Goal: Information Seeking & Learning: Learn about a topic

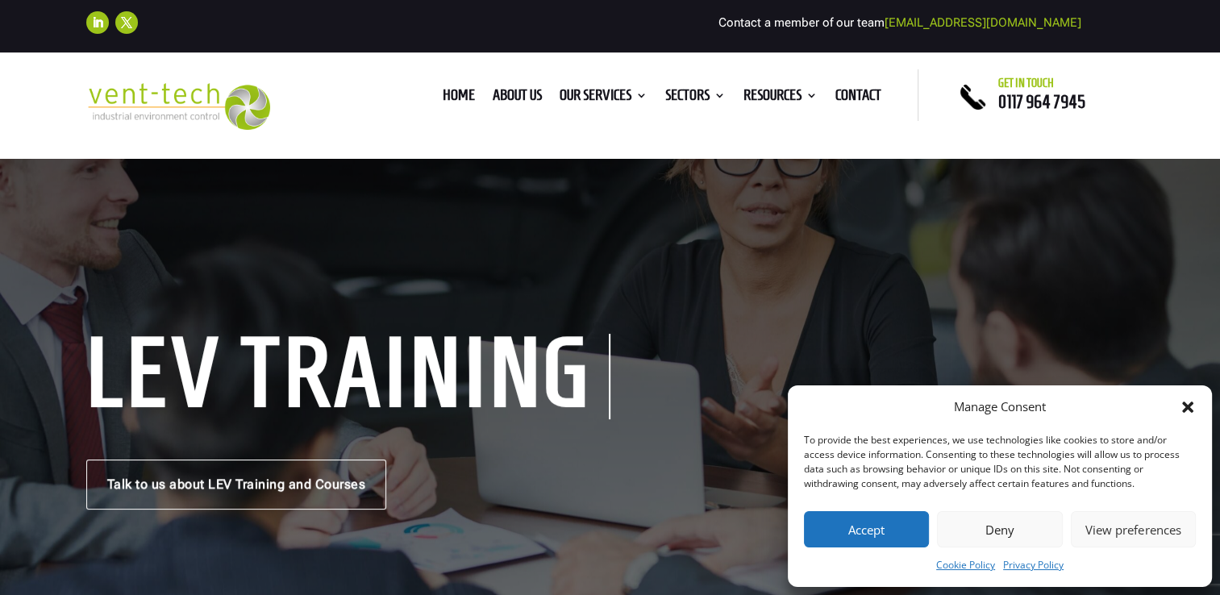
click at [867, 515] on button "Accept" at bounding box center [866, 529] width 125 height 36
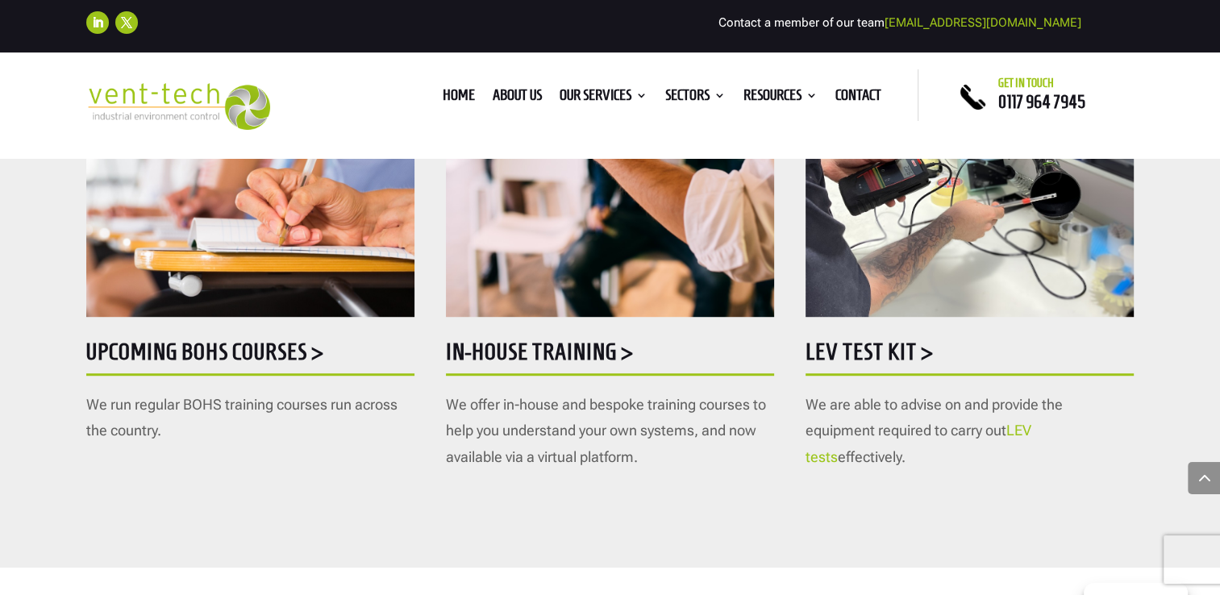
scroll to position [967, 0]
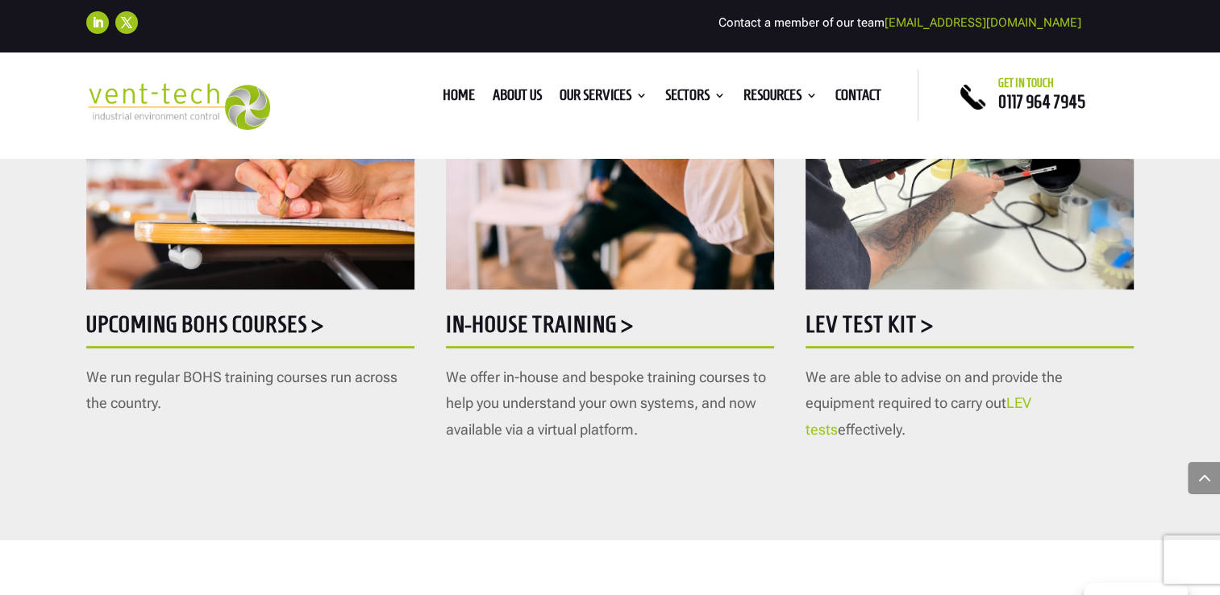
click at [281, 335] on h5 "Upcoming BOHS courses >" at bounding box center [250, 328] width 328 height 31
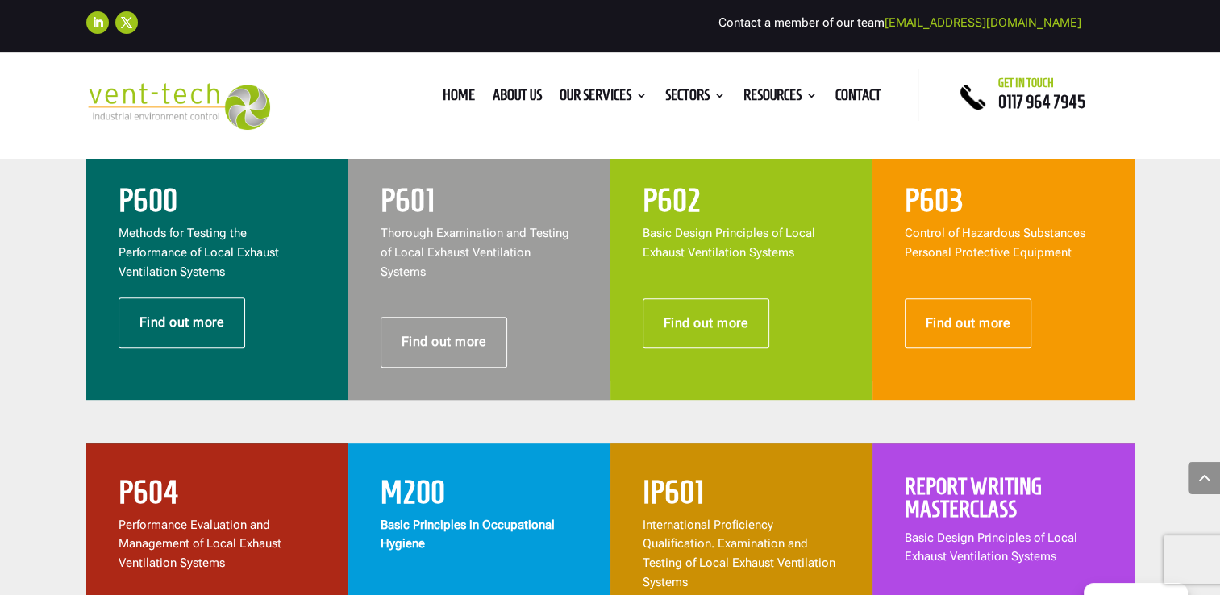
scroll to position [725, 0]
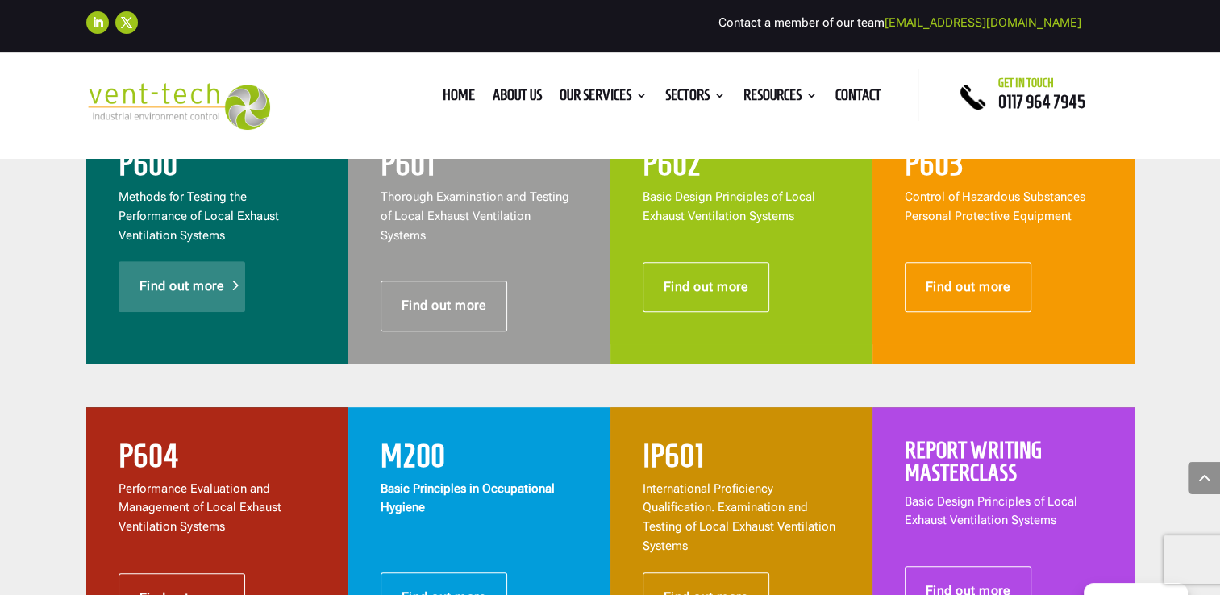
click at [197, 281] on link "Find out more" at bounding box center [181, 286] width 127 height 50
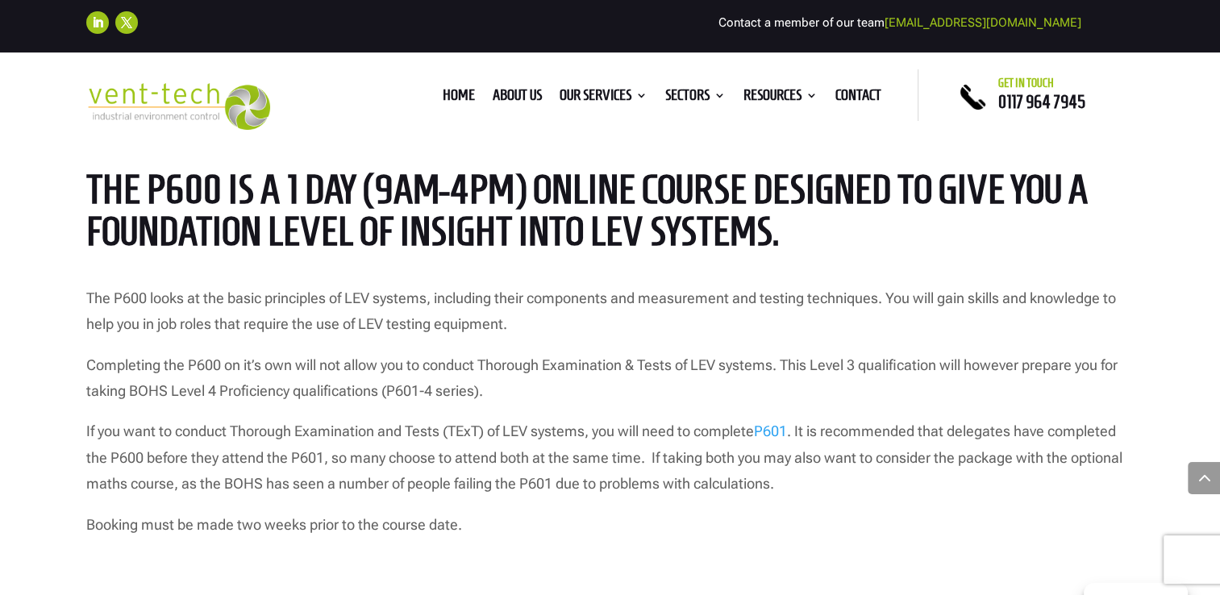
scroll to position [1290, 0]
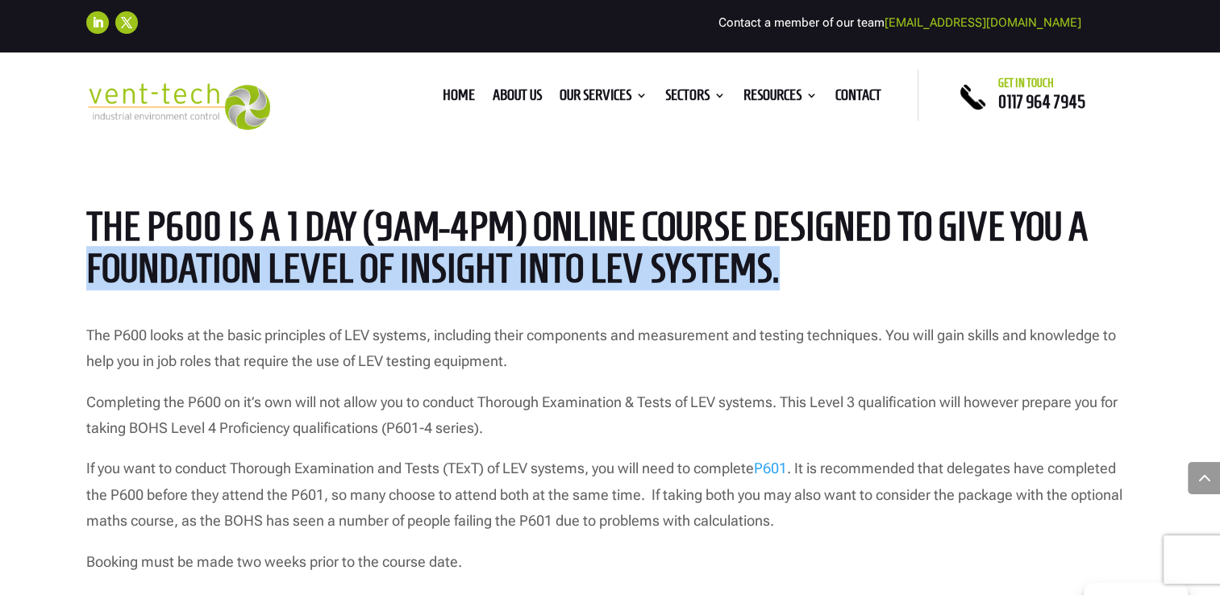
drag, startPoint x: 88, startPoint y: 264, endPoint x: 780, endPoint y: 266, distance: 692.4
click at [780, 266] on h2 "The P600 is a 1 day (9am-4pm) ONLINE course designed to give you a foundation l…" at bounding box center [610, 252] width 1048 height 93
drag, startPoint x: 780, startPoint y: 266, endPoint x: 719, endPoint y: 266, distance: 61.3
copy span "foundation level of insight into LEV systems."
click at [948, 254] on h2 "The P600 is a 1 day (9am-4pm) ONLINE course designed to give you a foundation l…" at bounding box center [610, 252] width 1048 height 93
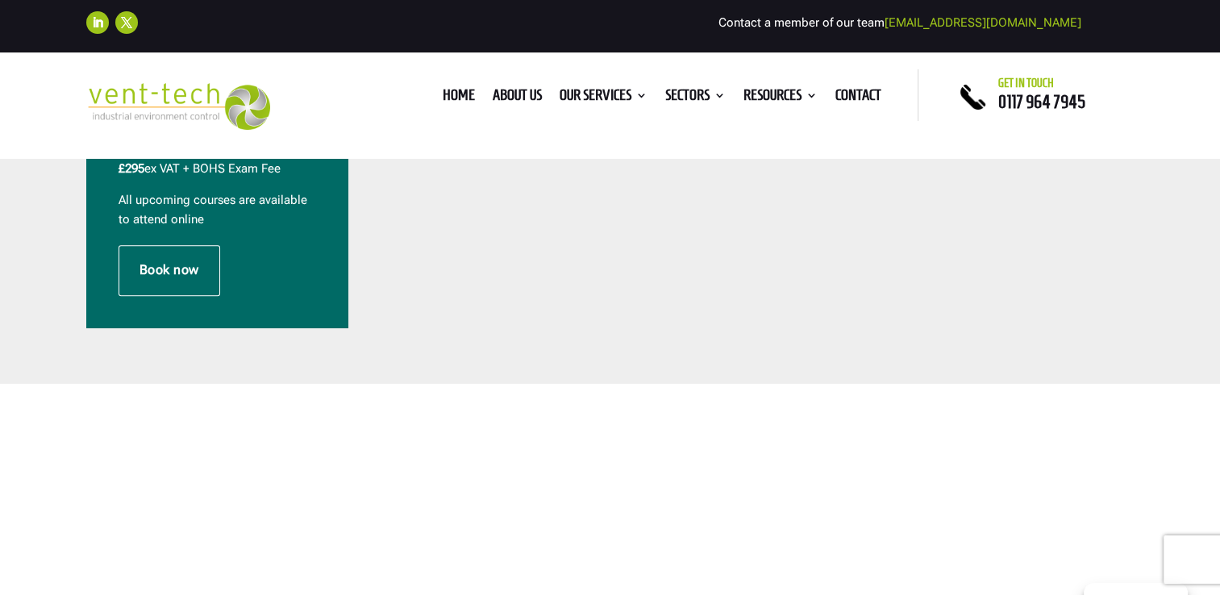
scroll to position [564, 0]
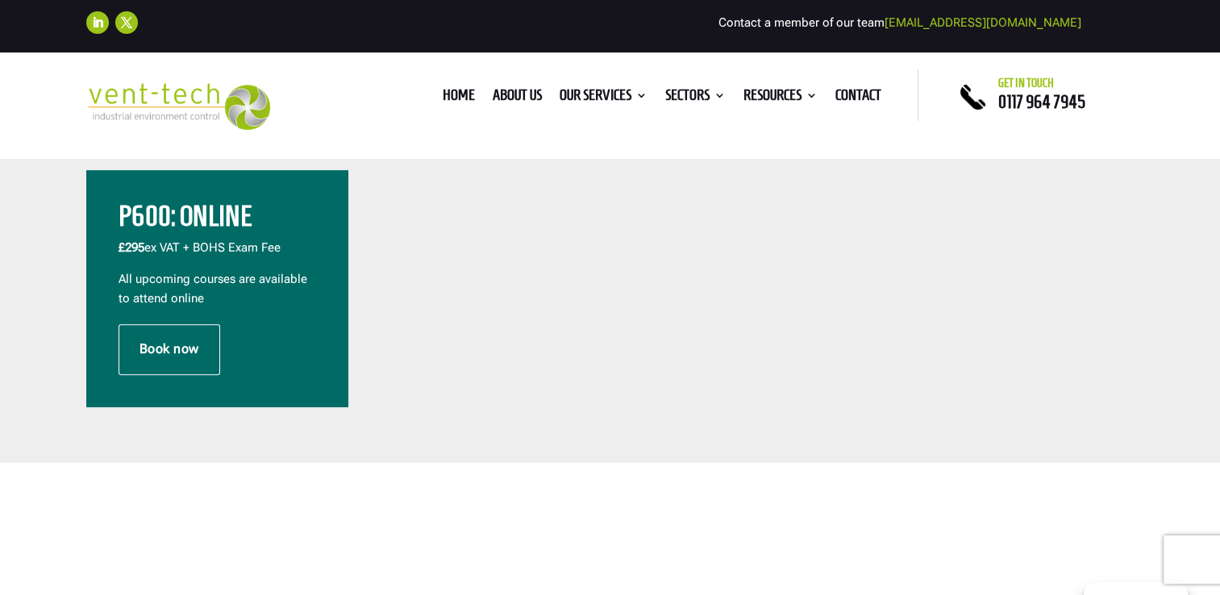
click at [937, 278] on div at bounding box center [1003, 288] width 262 height 237
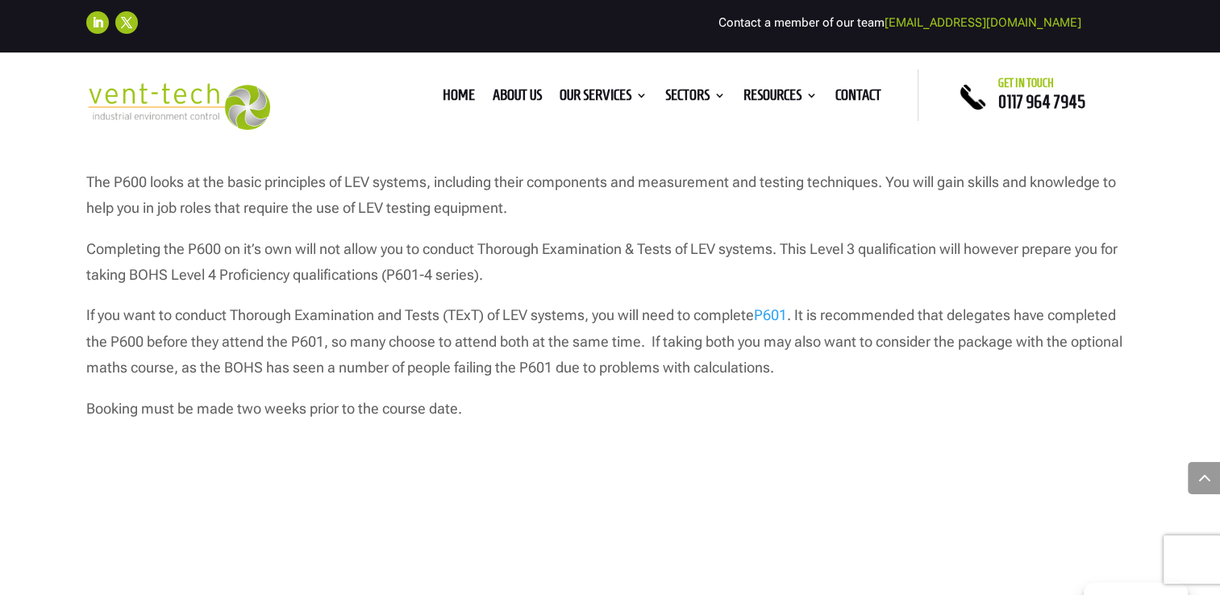
scroll to position [1451, 0]
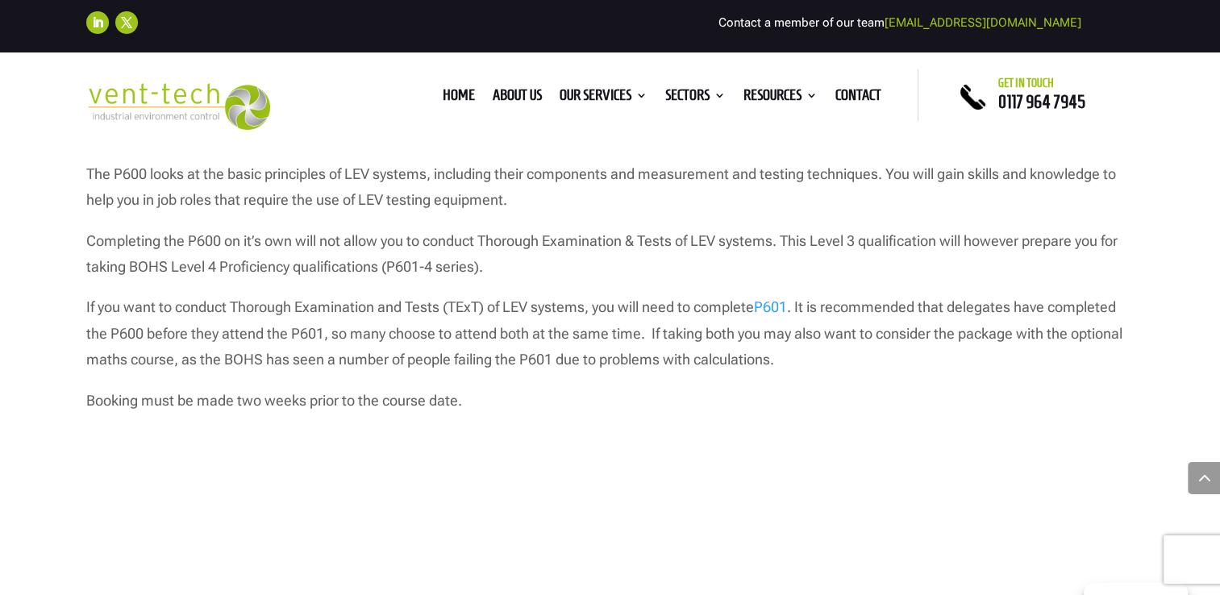
click at [775, 307] on link "P601" at bounding box center [770, 306] width 33 height 17
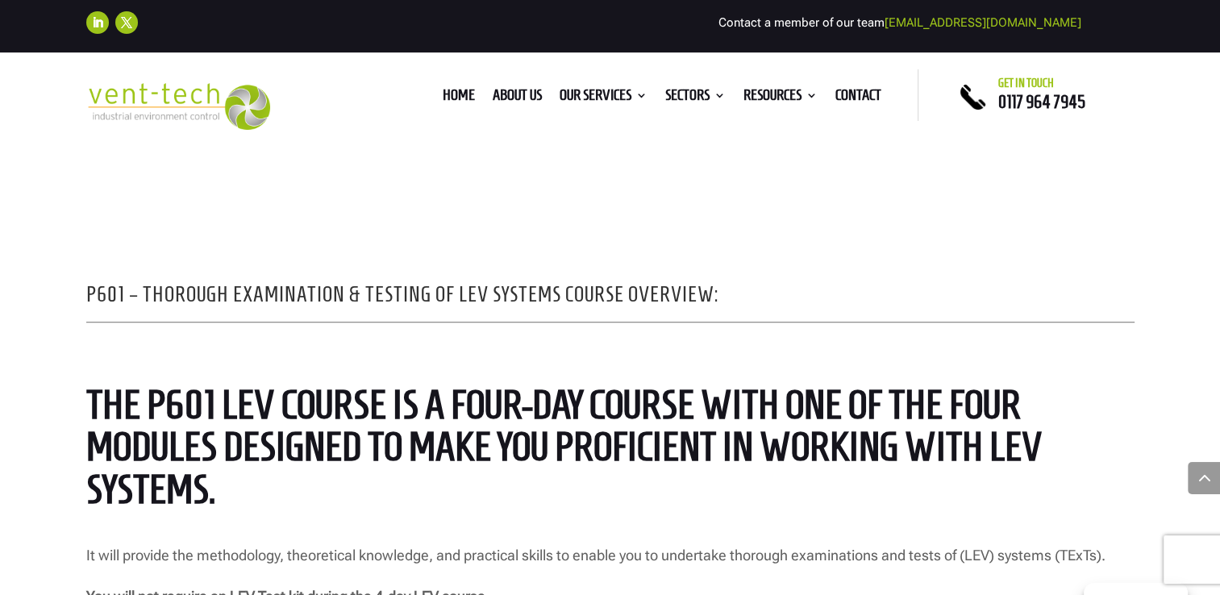
scroll to position [1209, 0]
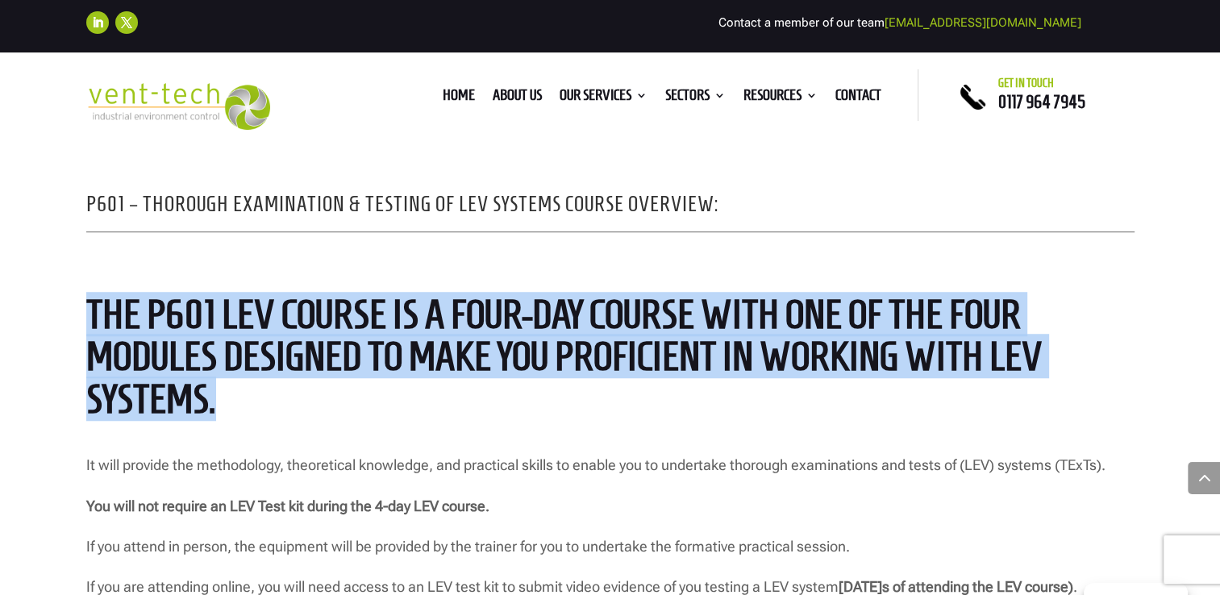
drag, startPoint x: 94, startPoint y: 318, endPoint x: 218, endPoint y: 414, distance: 156.9
click at [218, 414] on h2 "The P601 LEV course is a four-day course with one of the four modules designed …" at bounding box center [610, 360] width 1048 height 135
drag, startPoint x: 218, startPoint y: 414, endPoint x: 195, endPoint y: 395, distance: 29.2
copy span "The P601 LEV course is a four-day course with one of the four modules designed …"
